Goal: Information Seeking & Learning: Check status

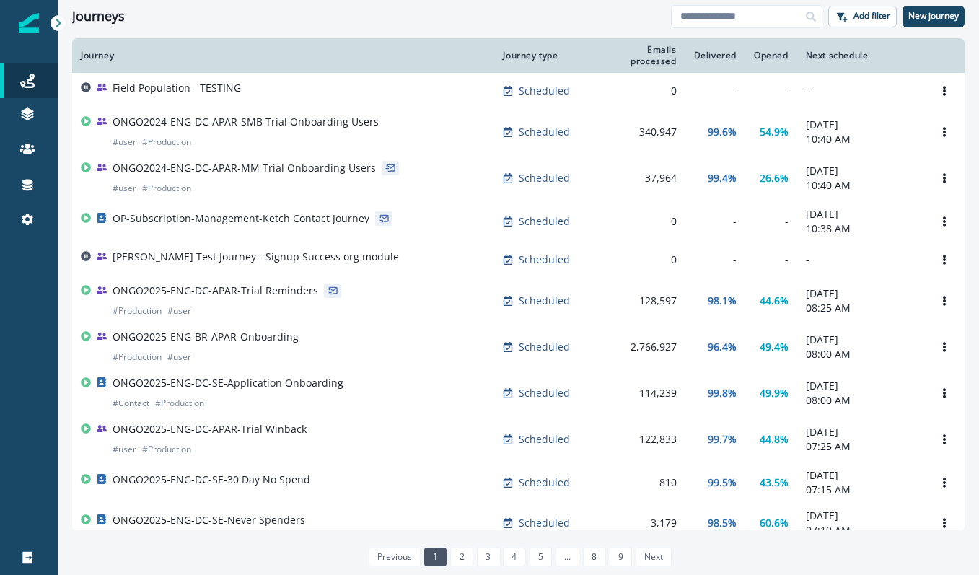
click at [293, 34] on div "Clear" at bounding box center [518, 35] width 921 height 6
click at [730, 19] on input at bounding box center [747, 16] width 152 height 23
click at [734, 20] on input at bounding box center [747, 16] width 152 height 23
type input "**********"
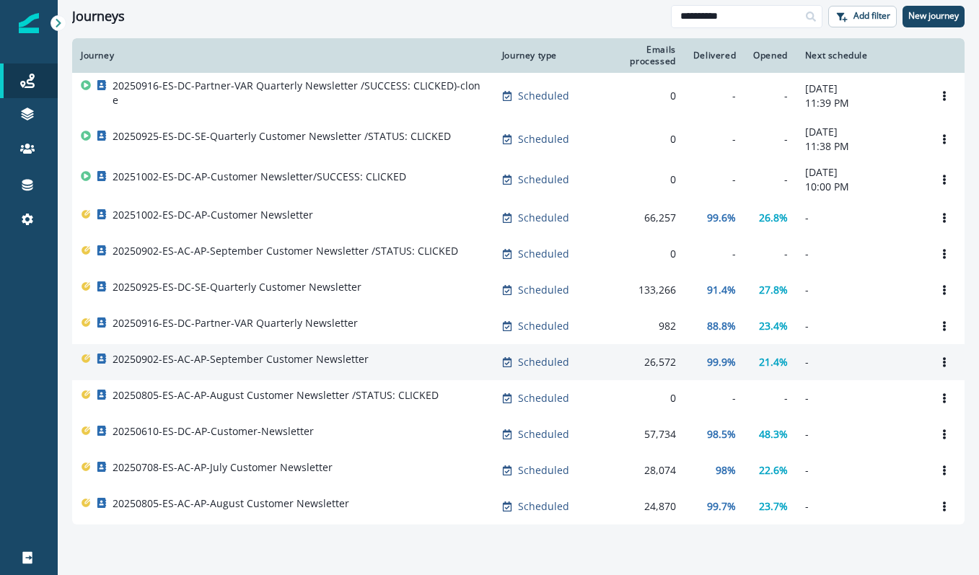
click at [297, 358] on p "20250902-ES-AC-AP-September Customer Newsletter" at bounding box center [241, 359] width 256 height 14
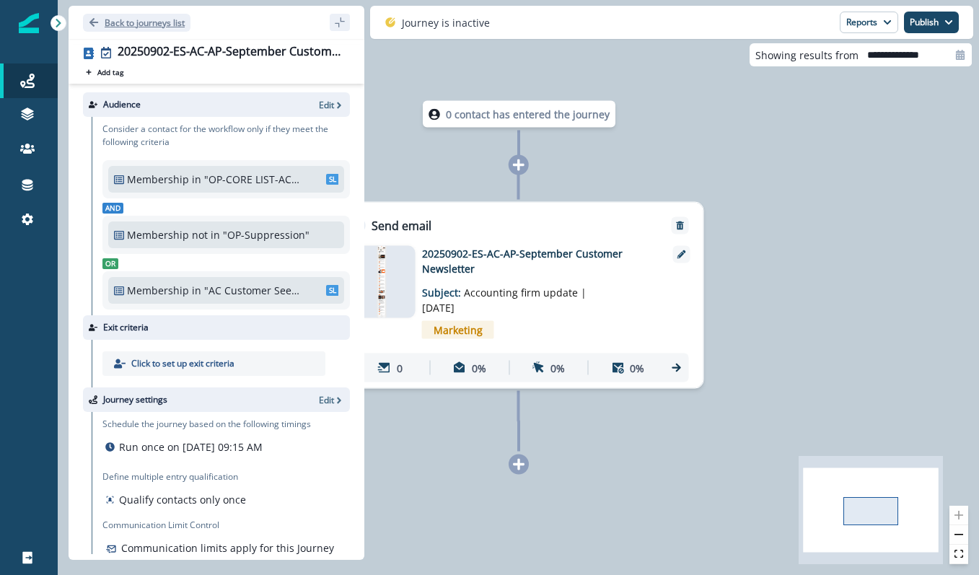
click at [95, 22] on icon "Go back" at bounding box center [93, 22] width 9 height 9
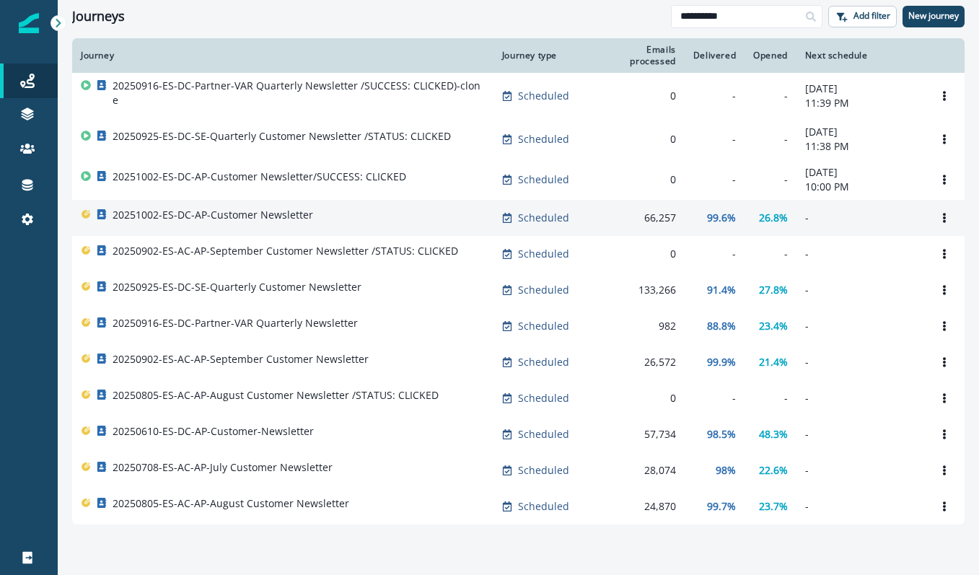
click at [275, 216] on p "20251002-ES-DC-AP-Customer Newsletter" at bounding box center [213, 215] width 201 height 14
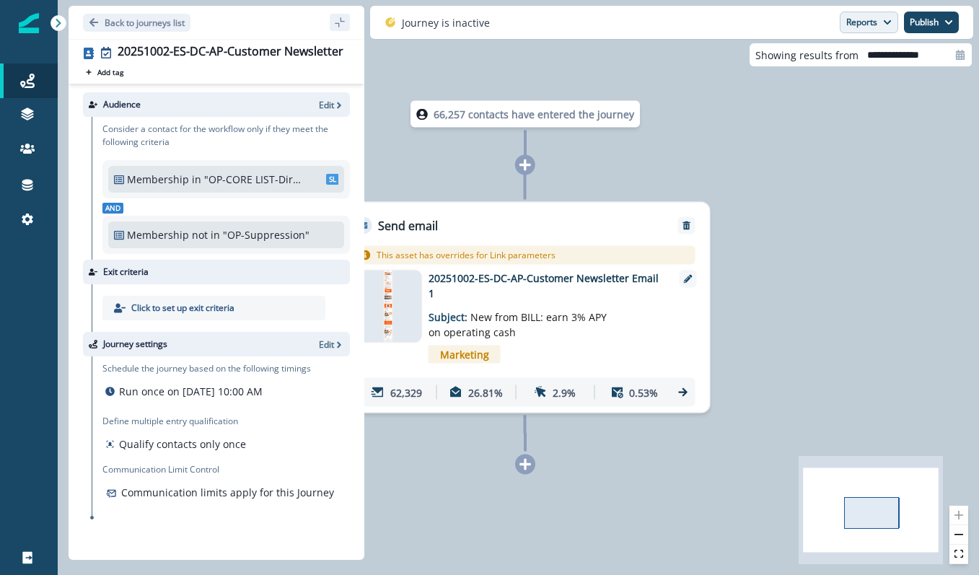
click at [869, 25] on button "Reports" at bounding box center [869, 23] width 58 height 22
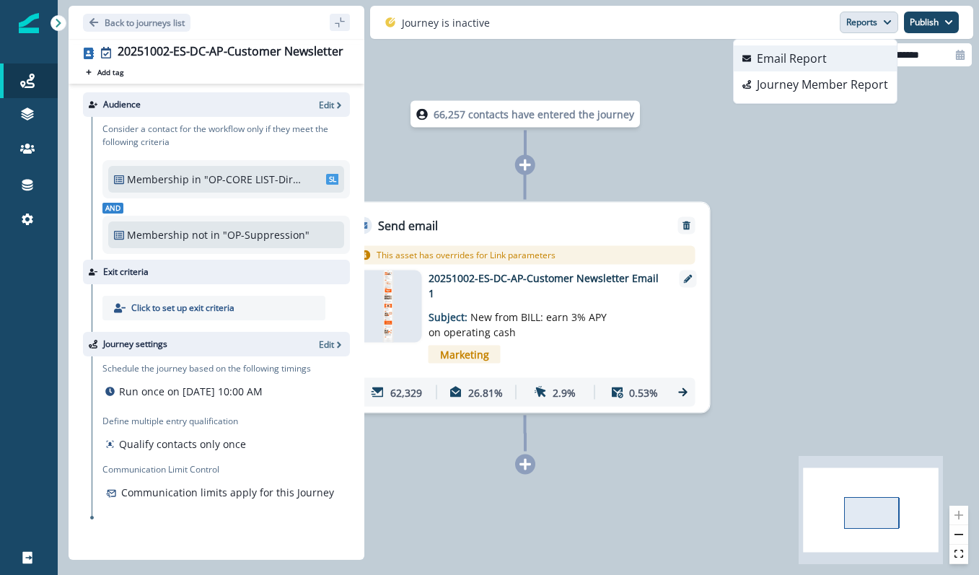
click at [842, 64] on button "Email Report" at bounding box center [815, 58] width 163 height 26
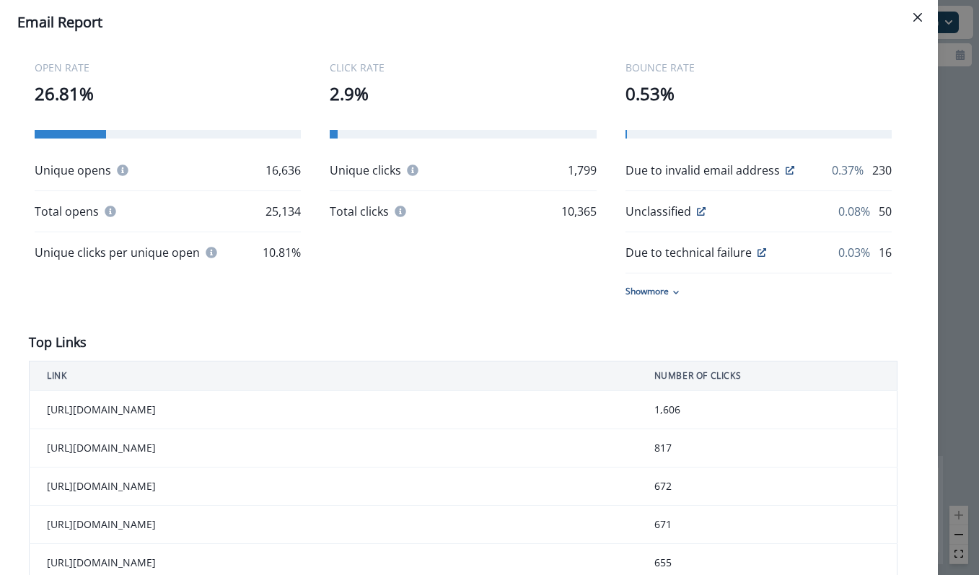
scroll to position [309, 0]
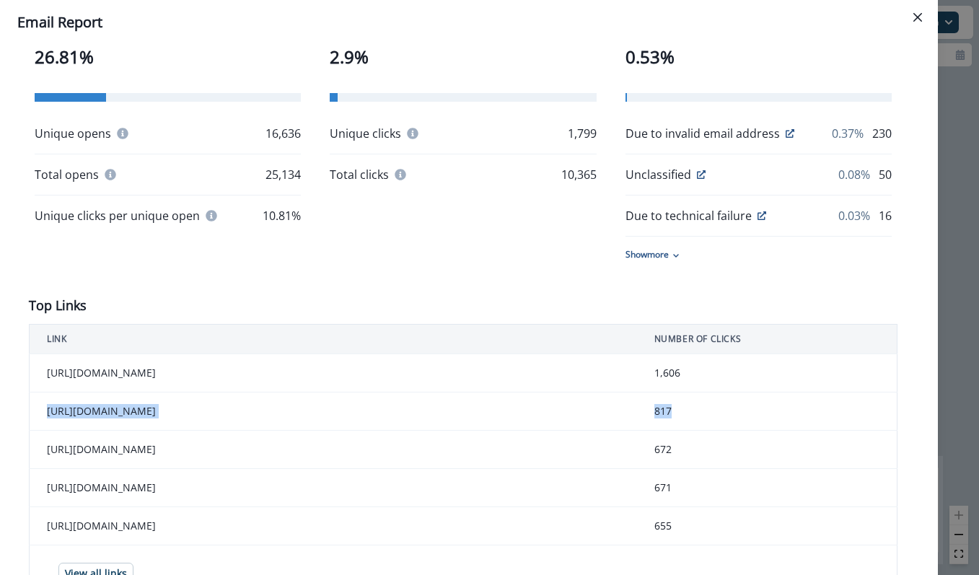
drag, startPoint x: 688, startPoint y: 410, endPoint x: 45, endPoint y: 411, distance: 643.6
click at [45, 411] on tr "[URL][DOMAIN_NAME] 817" at bounding box center [464, 411] width 868 height 38
click at [351, 275] on div "OPEN RATE 26.81% Unique opens 16,636 Total opens 25,134 Unique clicks per uniqu…" at bounding box center [463, 118] width 869 height 348
